Goal: Task Accomplishment & Management: Manage account settings

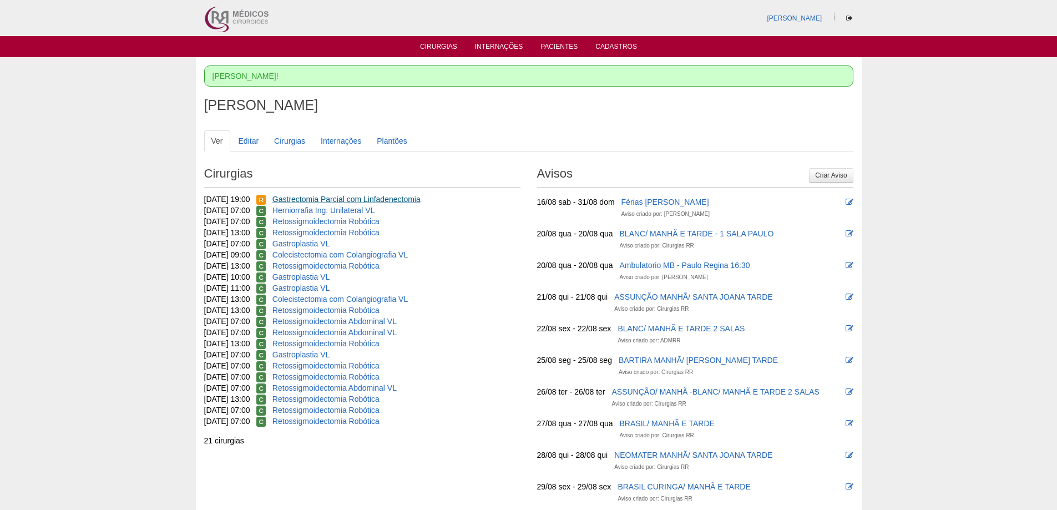
click at [351, 197] on link "Gastrectomia Parcial com Linfadenectomia" at bounding box center [346, 199] width 148 height 9
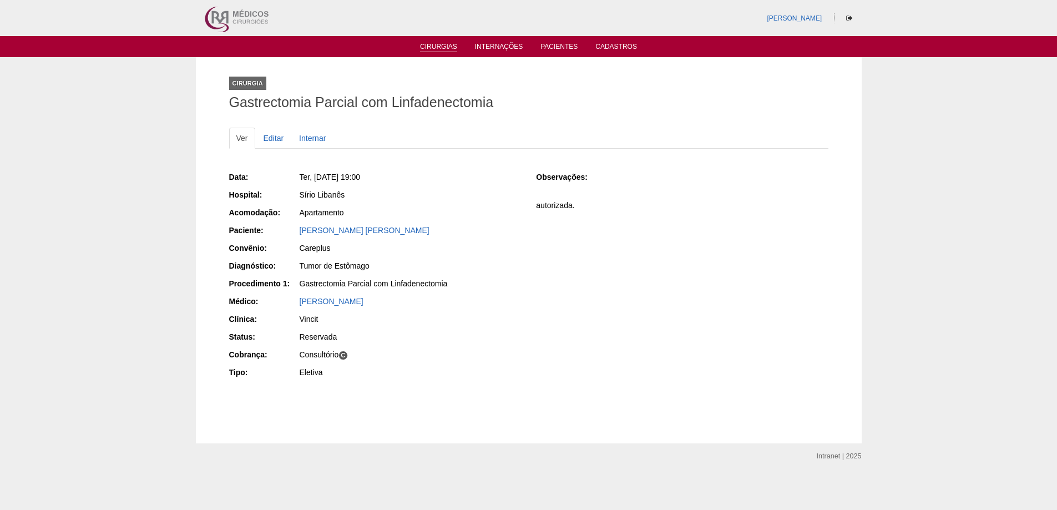
click at [443, 45] on link "Cirurgias" at bounding box center [438, 47] width 37 height 9
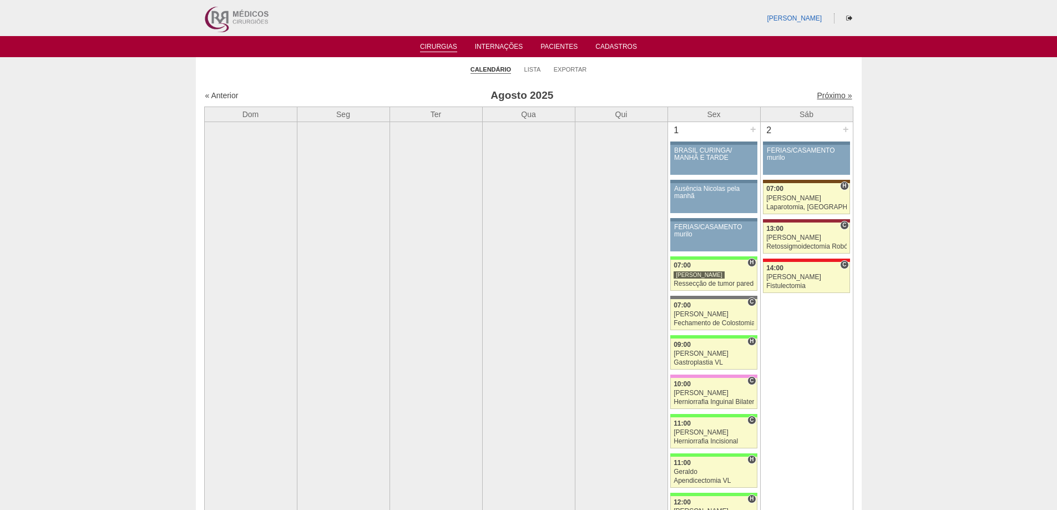
click at [819, 95] on link "Próximo »" at bounding box center [834, 95] width 35 height 9
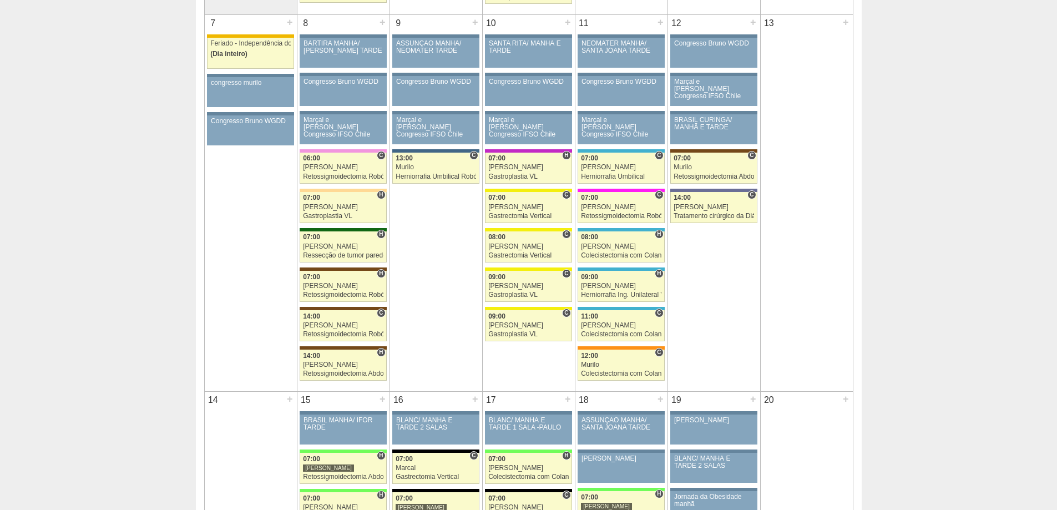
scroll to position [832, 0]
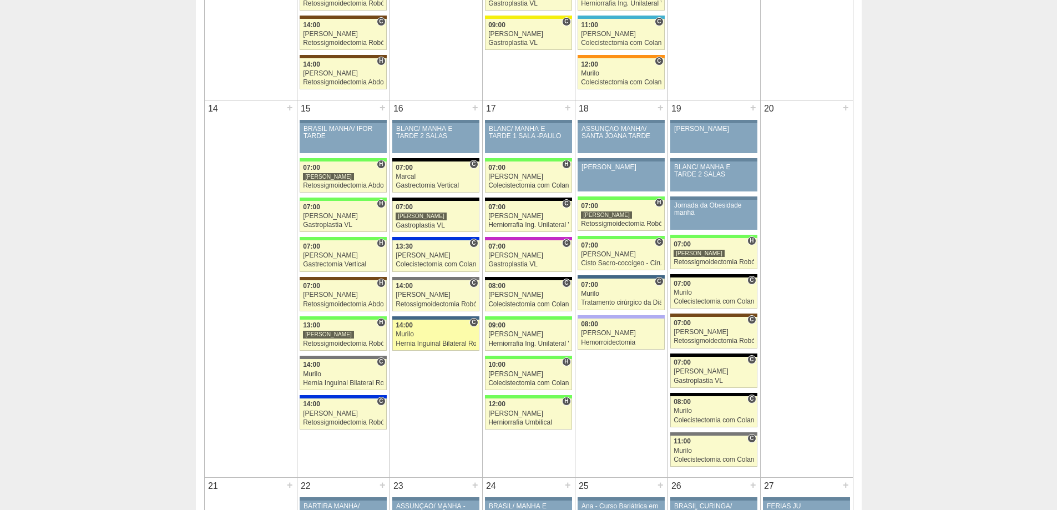
click at [431, 343] on div "Hernia Inguinal Bilateral Robótica" at bounding box center [436, 343] width 80 height 7
click at [610, 292] on div "Murilo" at bounding box center [621, 293] width 80 height 7
click at [719, 457] on div "Colecistectomia com Colangiografia VL" at bounding box center [713, 459] width 80 height 7
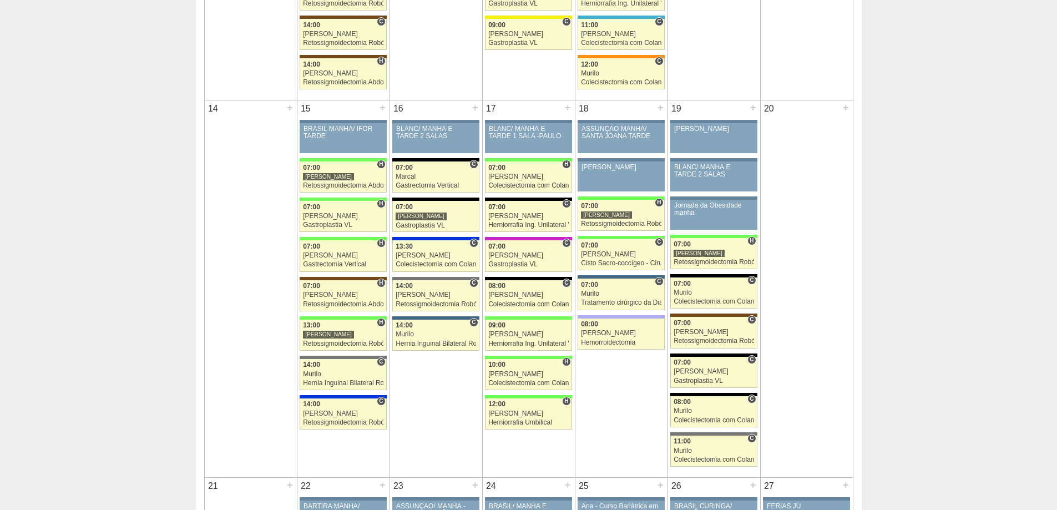
scroll to position [832, 0]
click at [429, 252] on div "[PERSON_NAME]" at bounding box center [436, 255] width 80 height 7
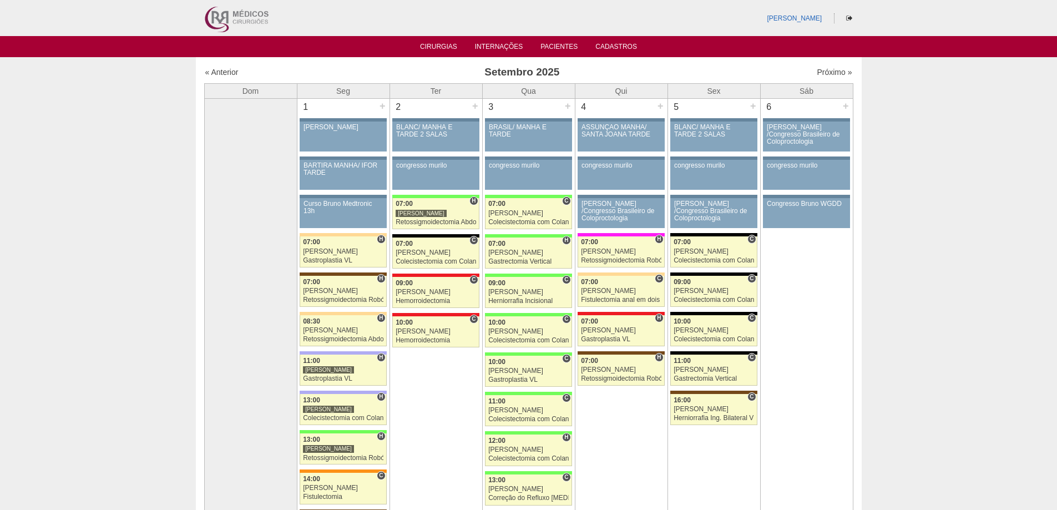
scroll to position [832, 0]
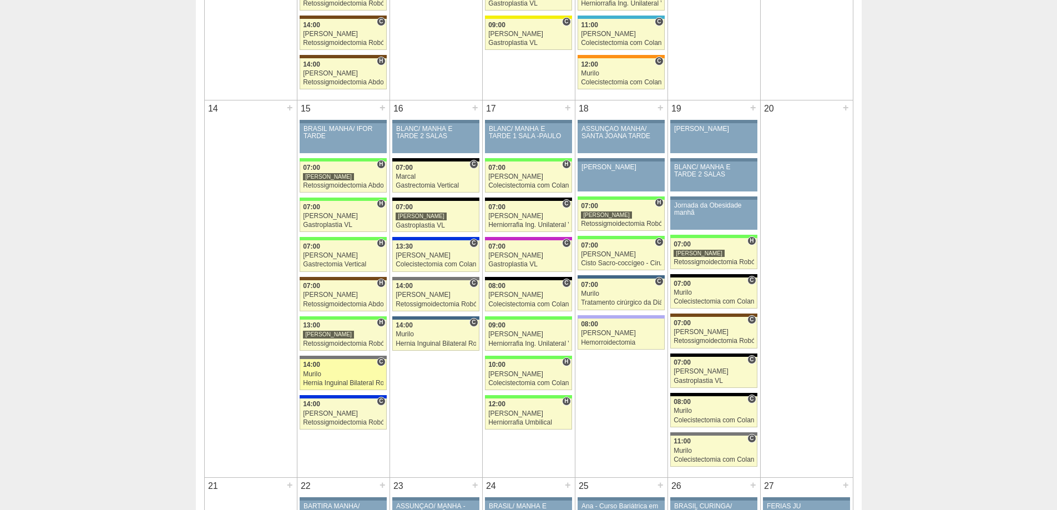
click at [349, 371] on div "Murilo" at bounding box center [343, 374] width 80 height 7
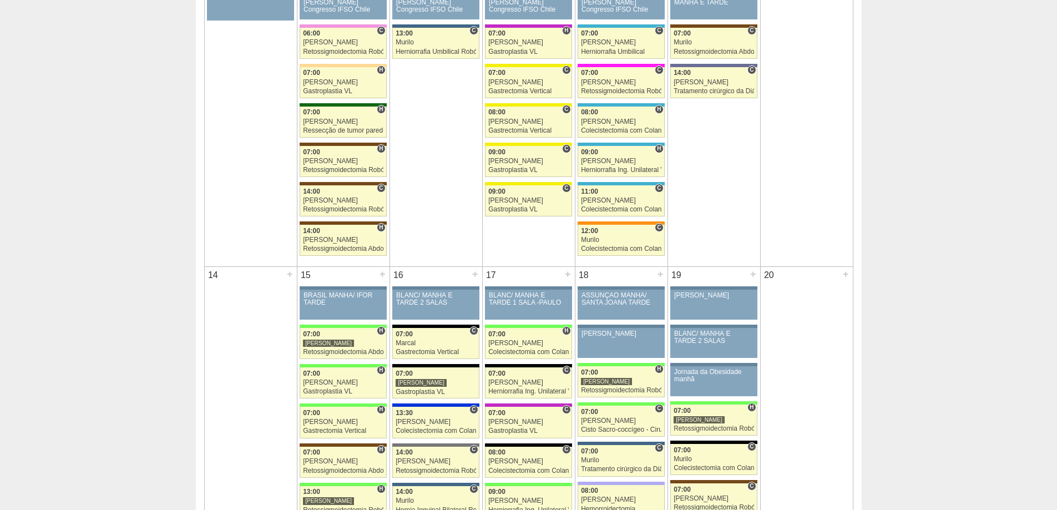
scroll to position [610, 0]
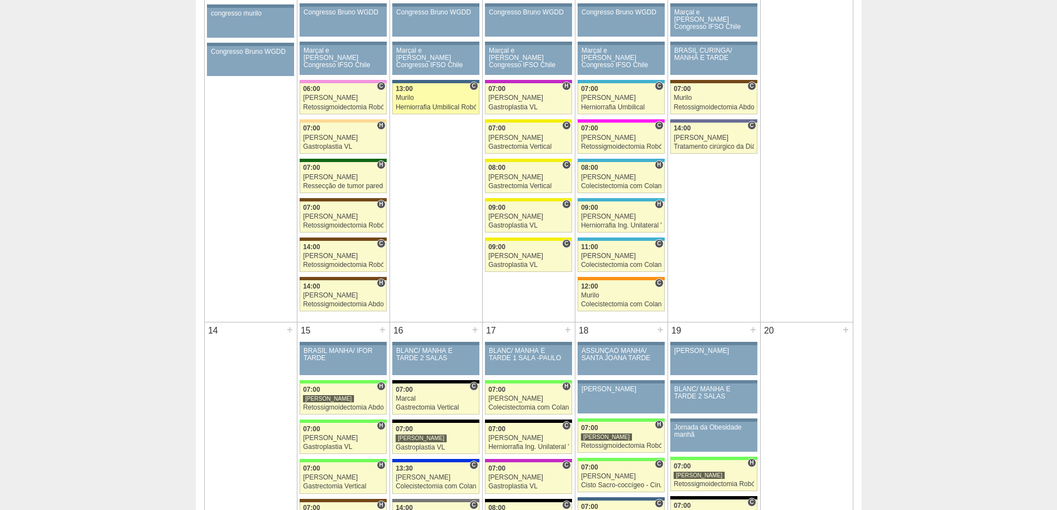
click at [422, 97] on div "Murilo" at bounding box center [436, 97] width 80 height 7
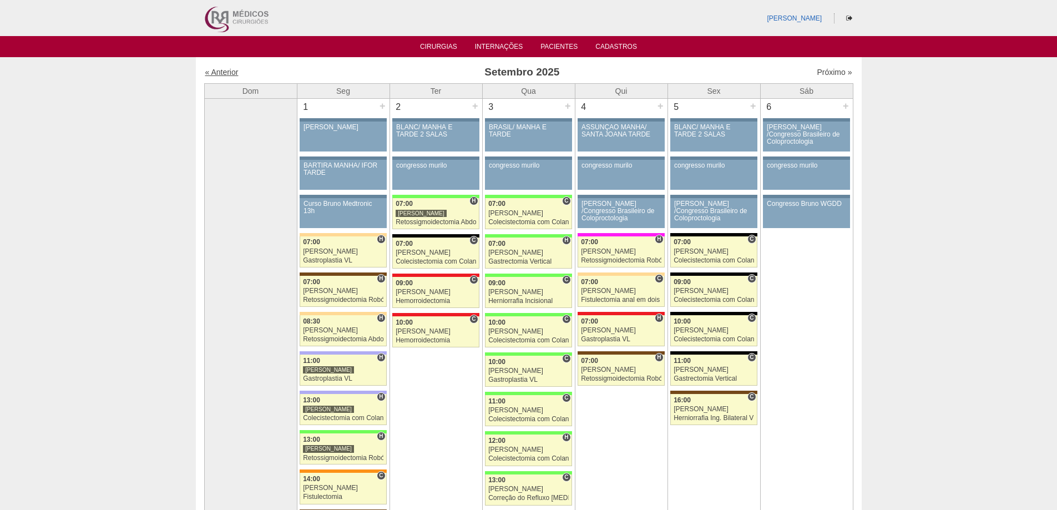
click at [224, 72] on link "« Anterior" at bounding box center [221, 72] width 33 height 9
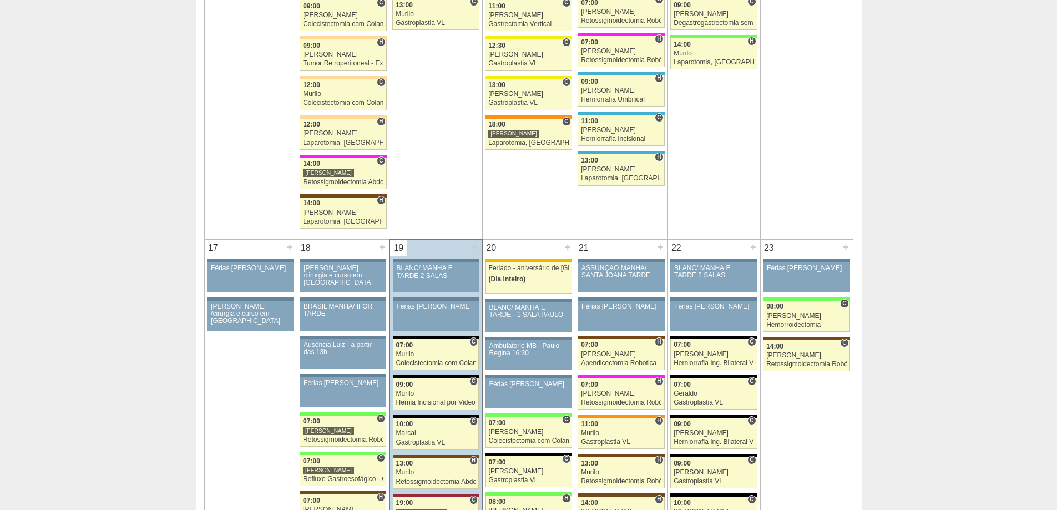
scroll to position [1442, 0]
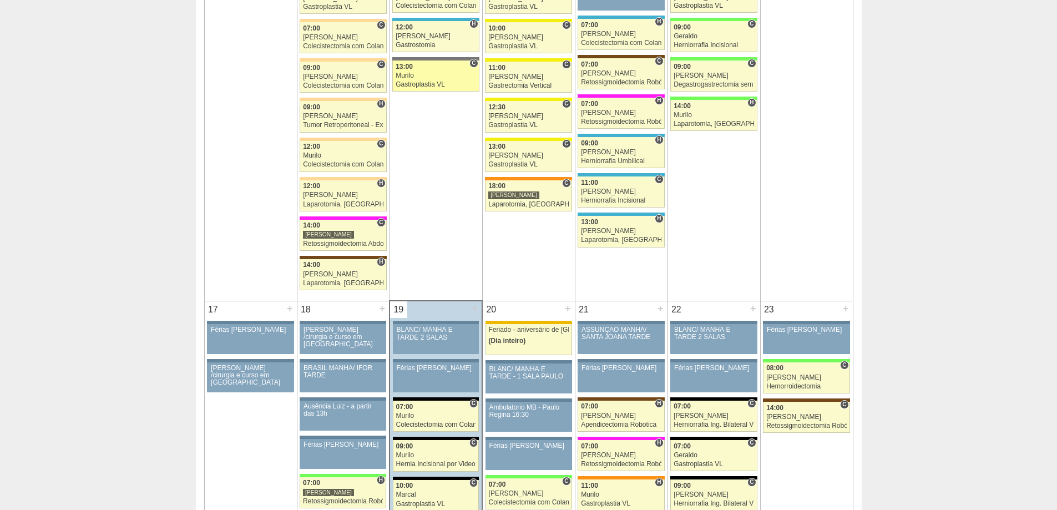
click at [432, 69] on div "13:00" at bounding box center [436, 66] width 80 height 7
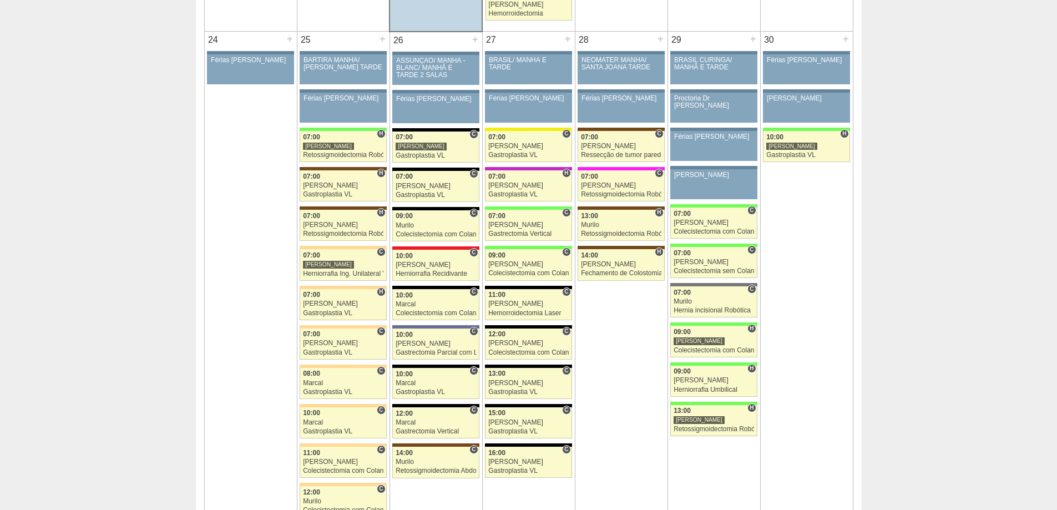
scroll to position [2496, 0]
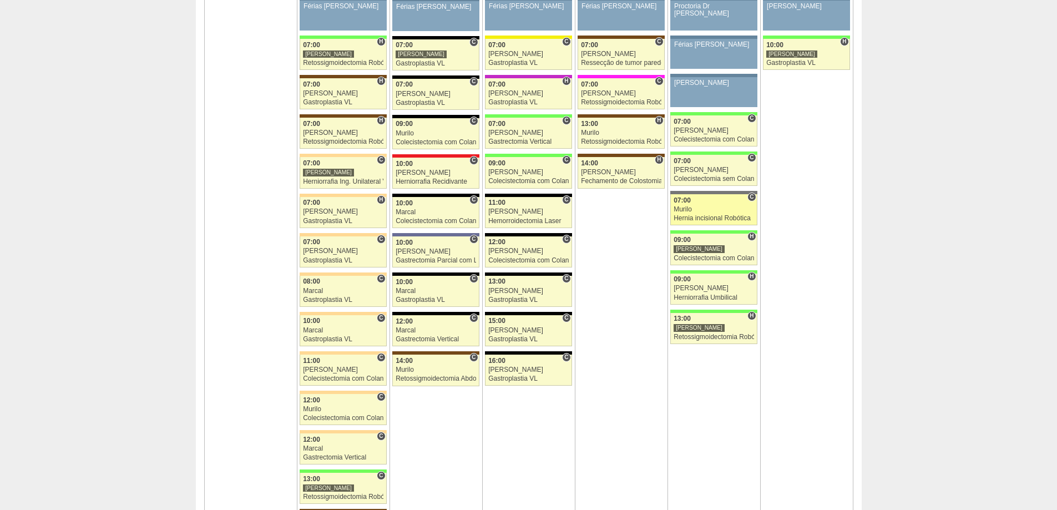
click at [707, 212] on div "Murilo" at bounding box center [713, 209] width 80 height 7
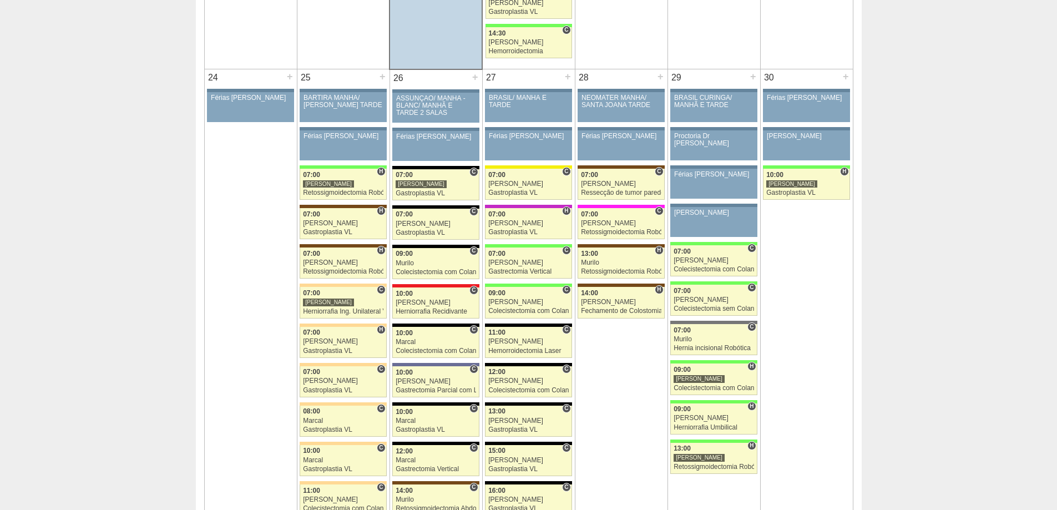
scroll to position [2385, 0]
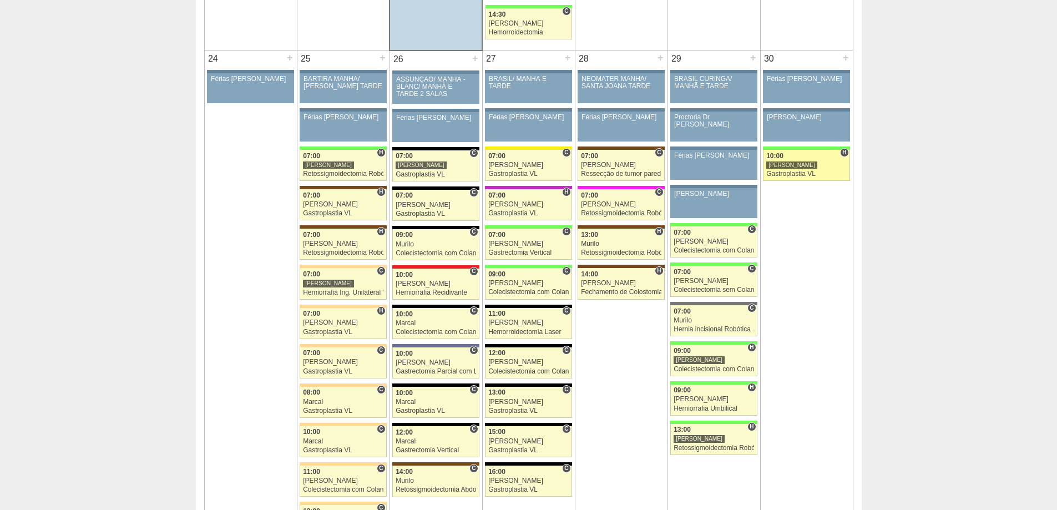
click at [804, 160] on link "88315 Bruno H 10:00 Bruno Gastroplastia VL Hospital Brasil Brasil Agnes Demetri…" at bounding box center [806, 165] width 87 height 31
click at [801, 162] on div "[PERSON_NAME]" at bounding box center [806, 164] width 80 height 7
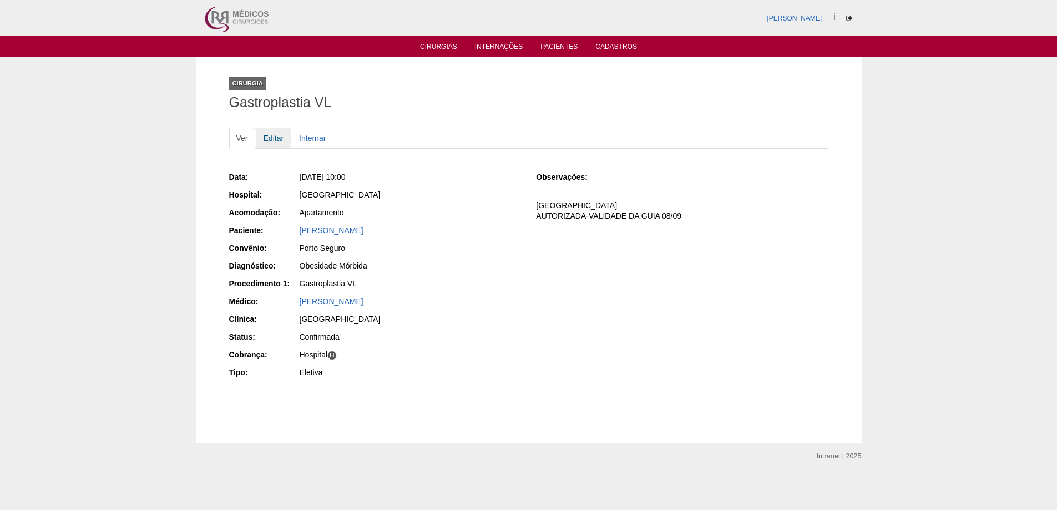
click at [272, 135] on link "Editar" at bounding box center [273, 138] width 35 height 21
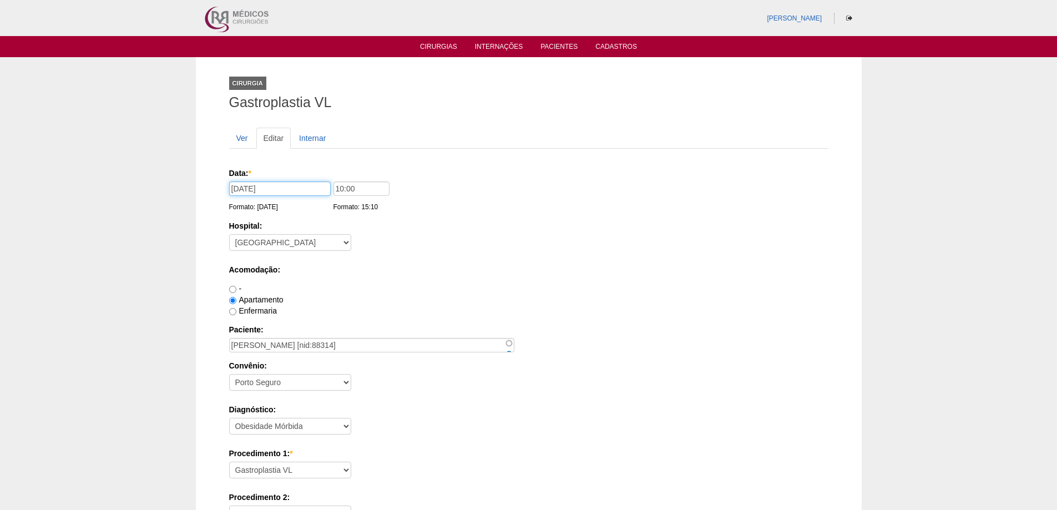
click at [239, 188] on input "30/08/2025" at bounding box center [280, 188] width 102 height 14
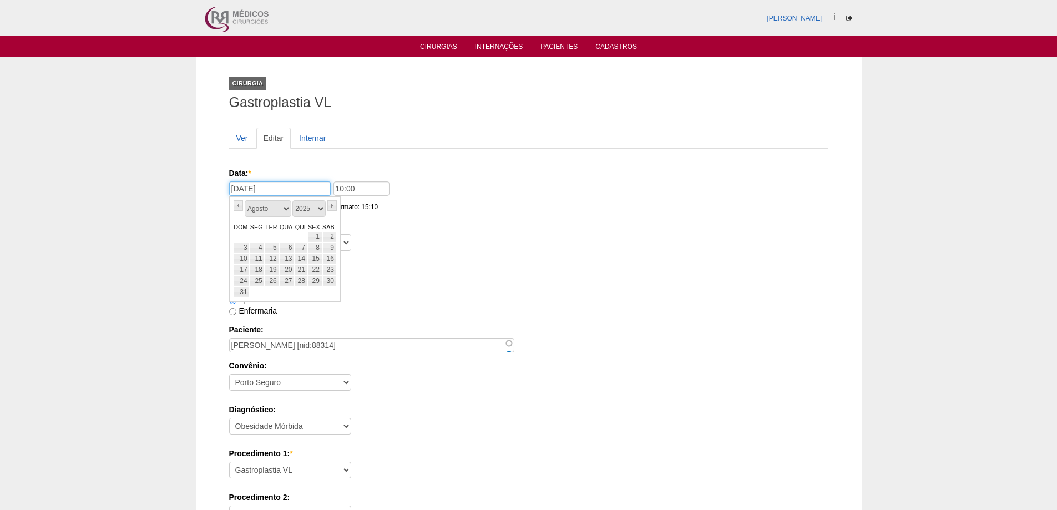
type input "29/08/2025"
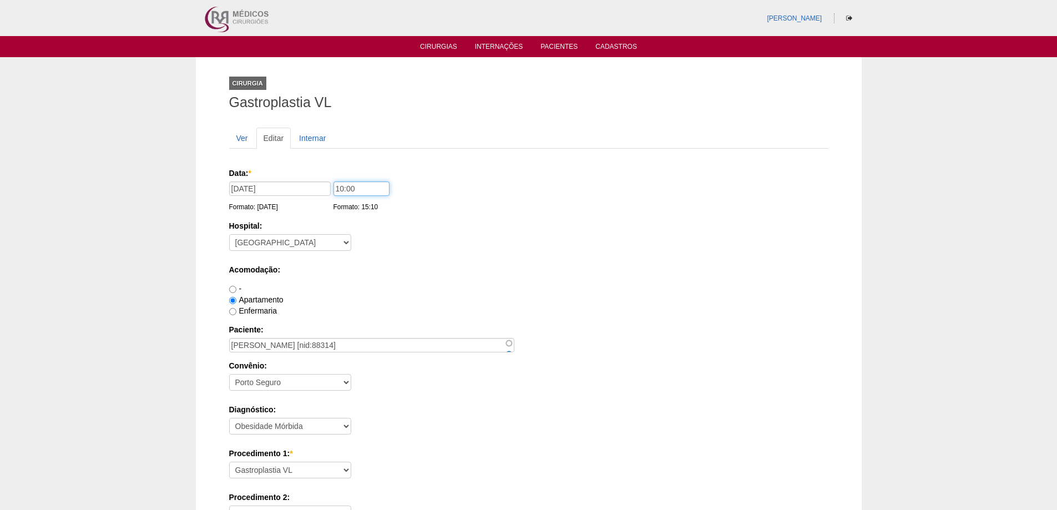
drag, startPoint x: 340, startPoint y: 188, endPoint x: 319, endPoint y: 188, distance: 21.1
click at [319, 179] on div "Data: * 29/08/2025 Formato: 19/08/2025 10:00 Formato: 15:10" at bounding box center [526, 173] width 595 height 11
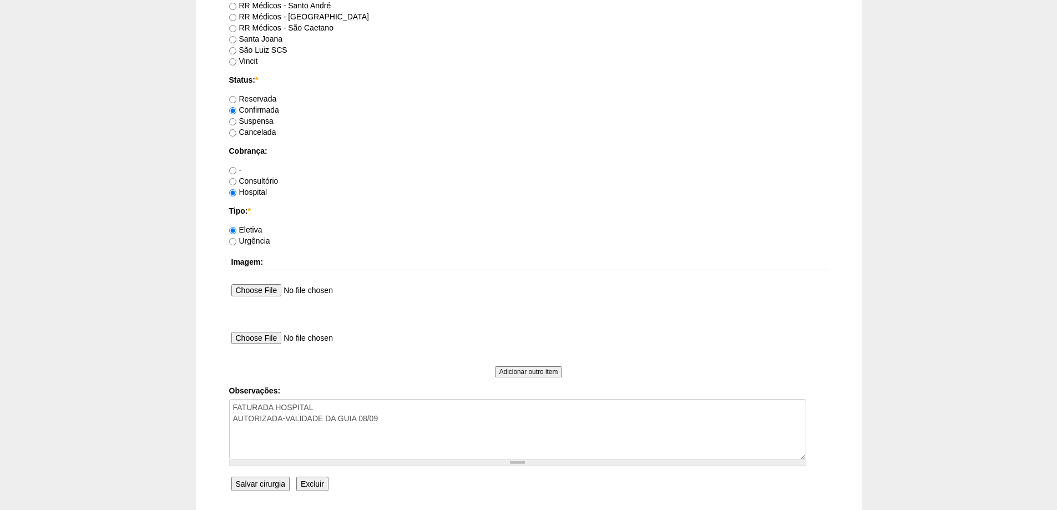
scroll to position [753, 0]
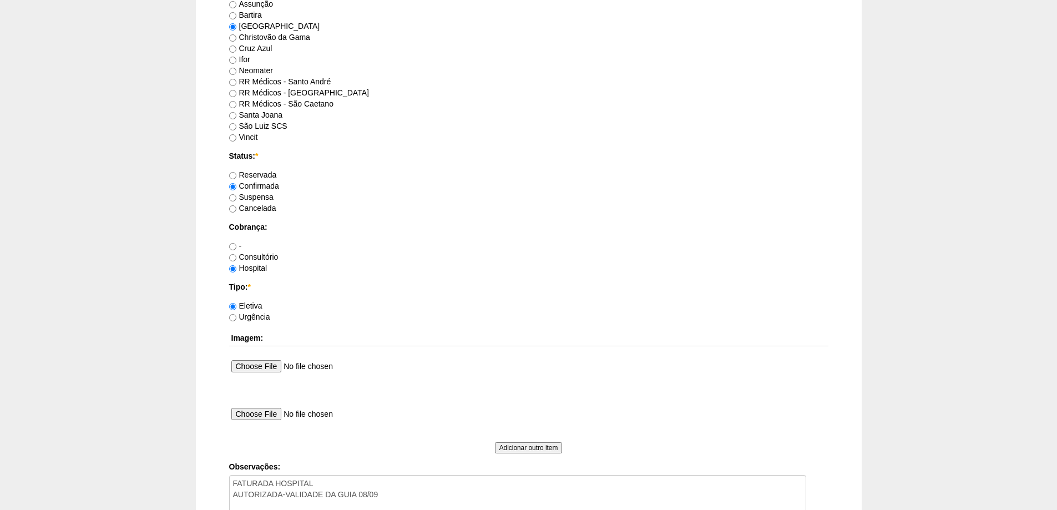
type input "07:00"
click at [235, 178] on input "Reservada" at bounding box center [232, 175] width 7 height 7
radio input "true"
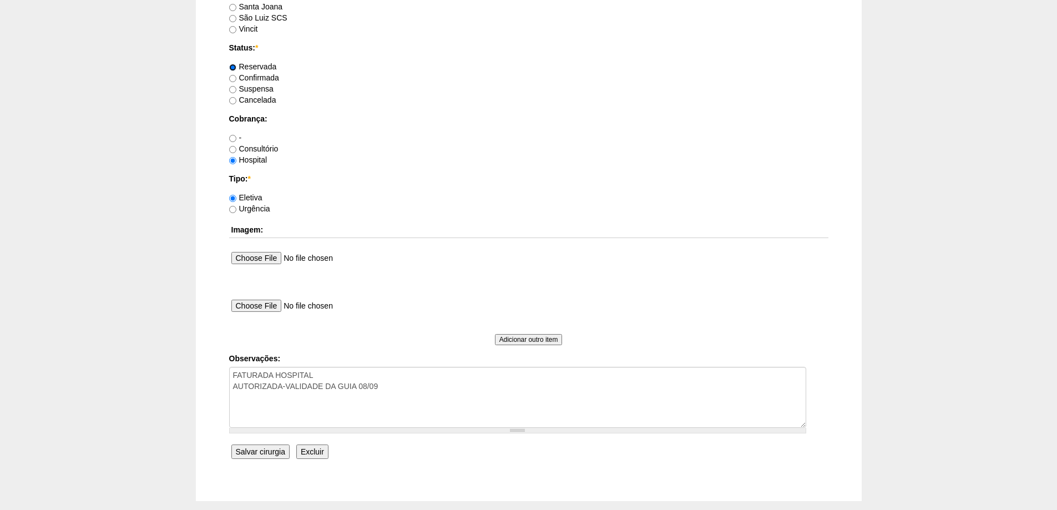
scroll to position [920, 0]
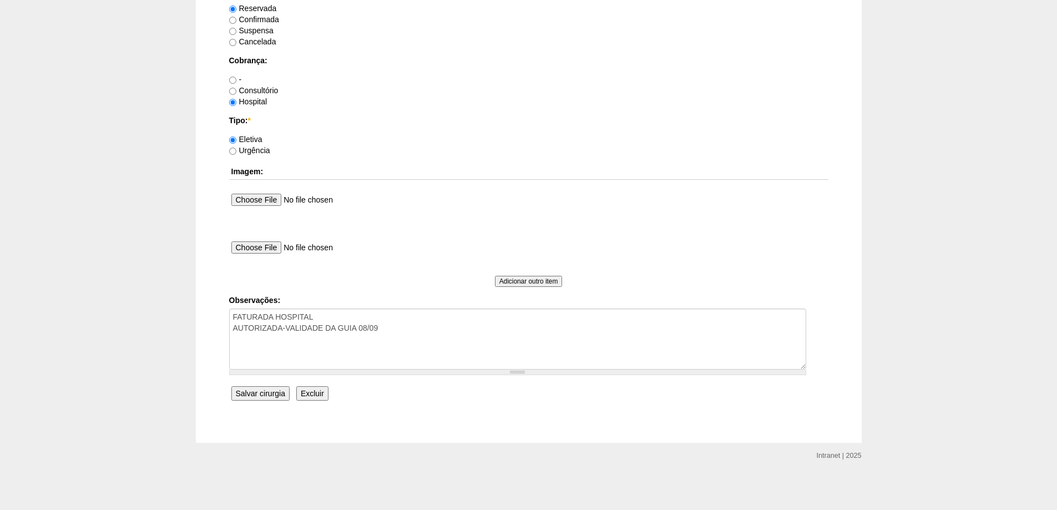
click at [265, 396] on input "Salvar cirurgia" at bounding box center [260, 393] width 58 height 14
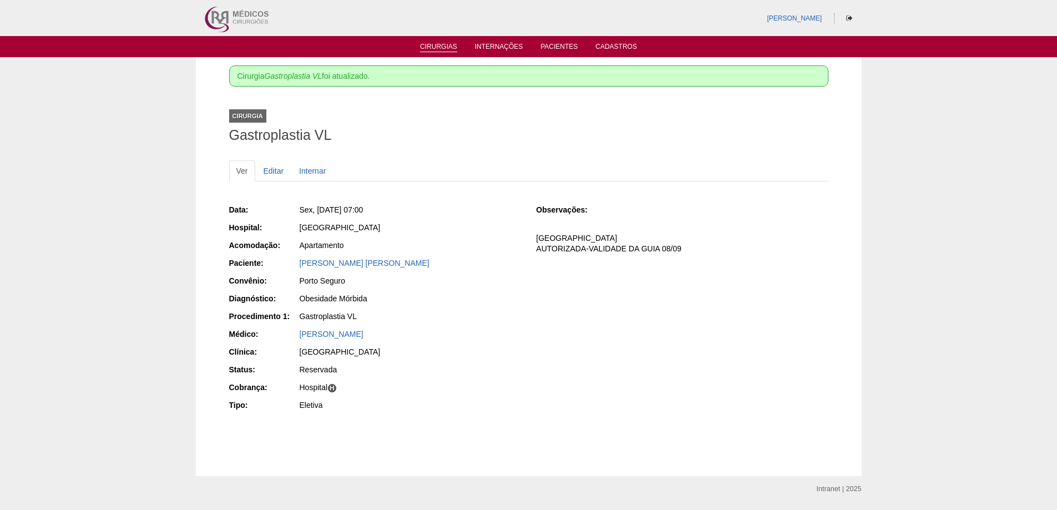
click at [435, 47] on link "Cirurgias" at bounding box center [438, 47] width 37 height 9
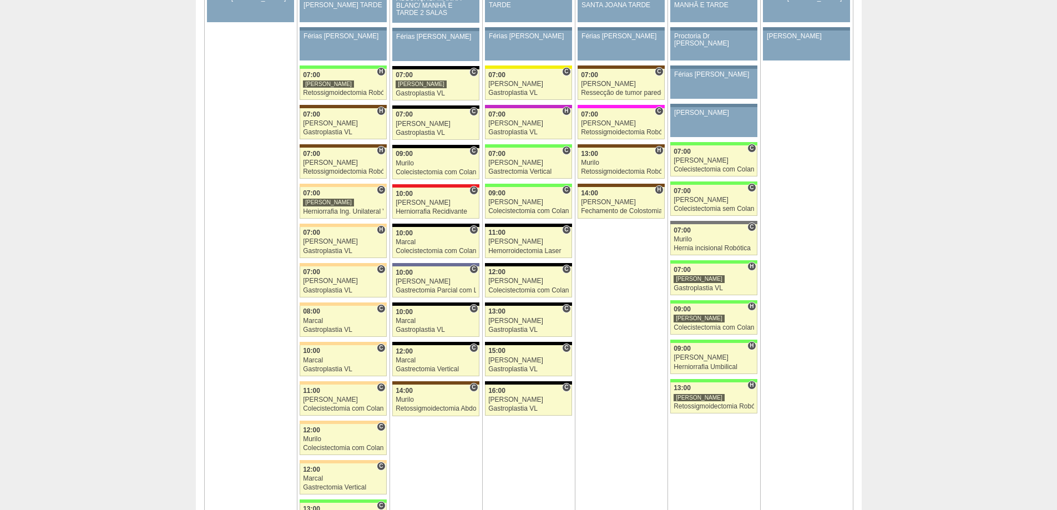
scroll to position [2496, 0]
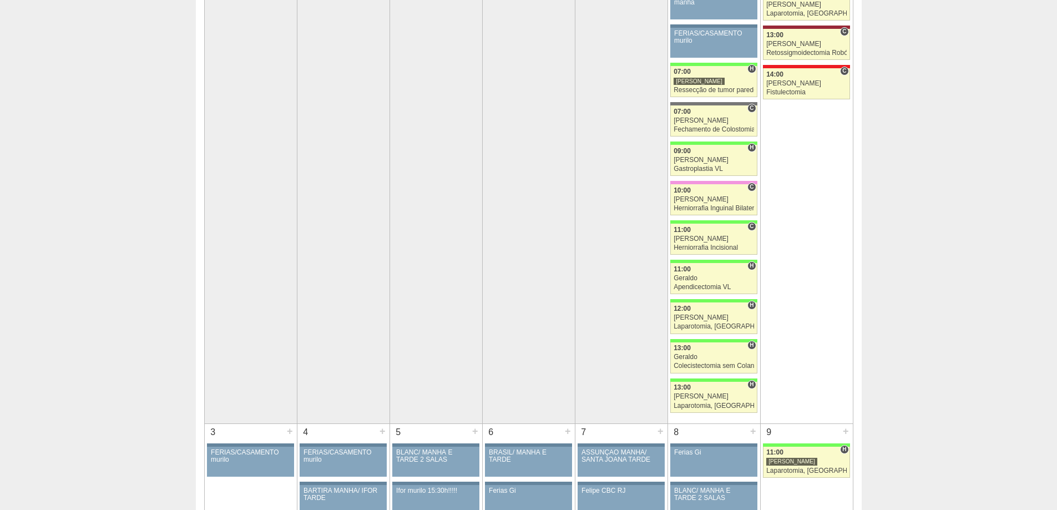
scroll to position [0, 0]
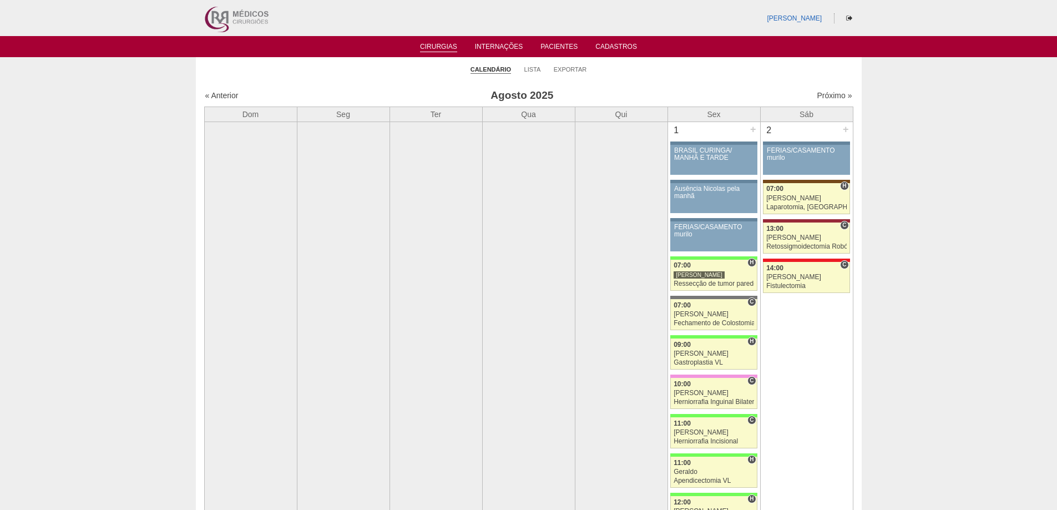
click at [440, 42] on li "Cirurgias" at bounding box center [438, 46] width 53 height 9
click at [439, 44] on link "Cirurgias" at bounding box center [438, 47] width 37 height 9
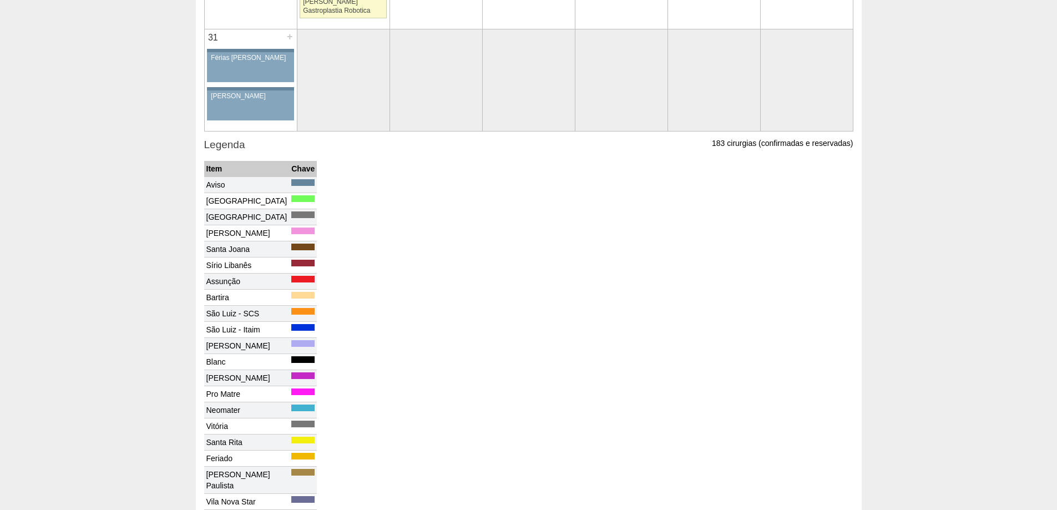
scroll to position [2969, 0]
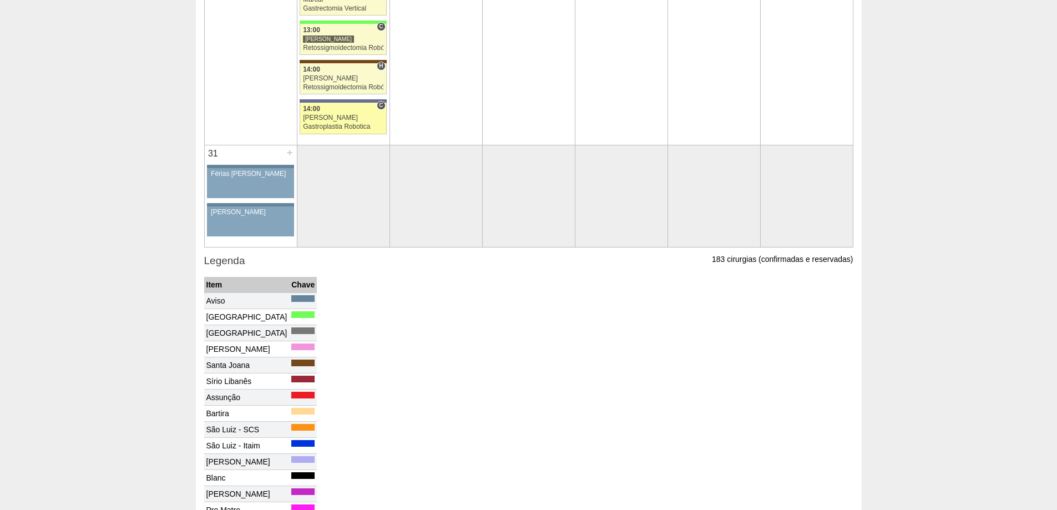
click at [335, 128] on div "Gastroplastia Robotica" at bounding box center [343, 126] width 80 height 7
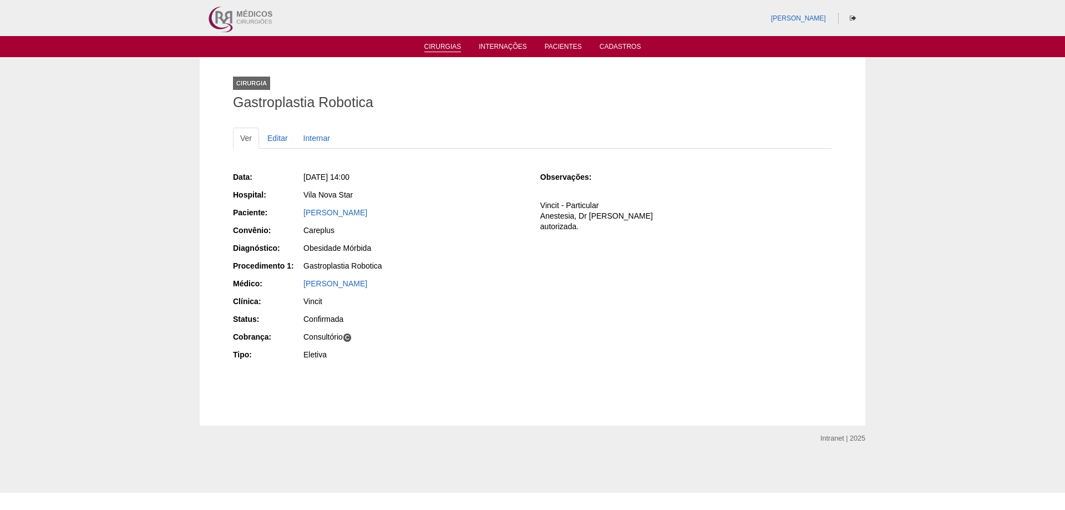
click at [440, 50] on link "Cirurgias" at bounding box center [442, 47] width 37 height 9
